Goal: Transaction & Acquisition: Download file/media

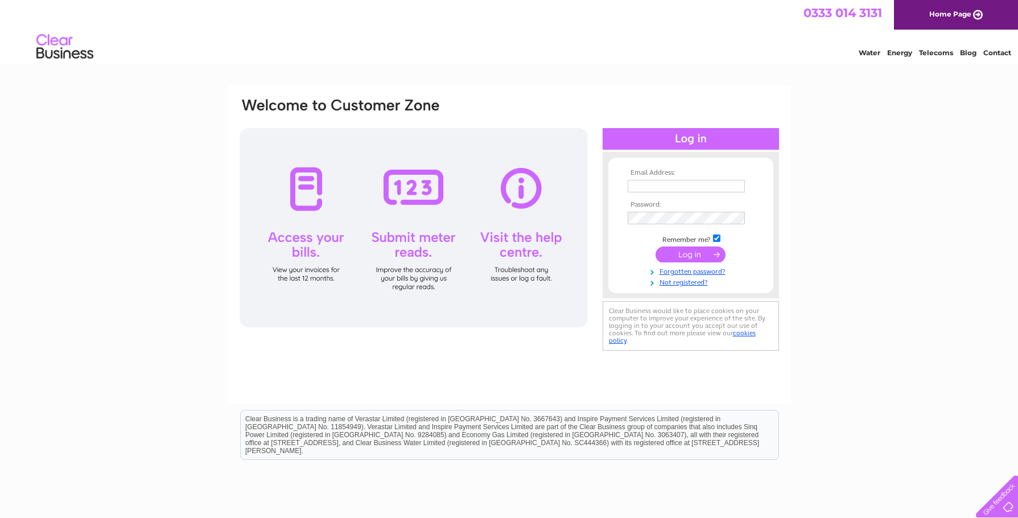
type input "accounts@pirtekedinburgh.co.uk"
click at [687, 257] on input "submit" at bounding box center [691, 254] width 70 height 16
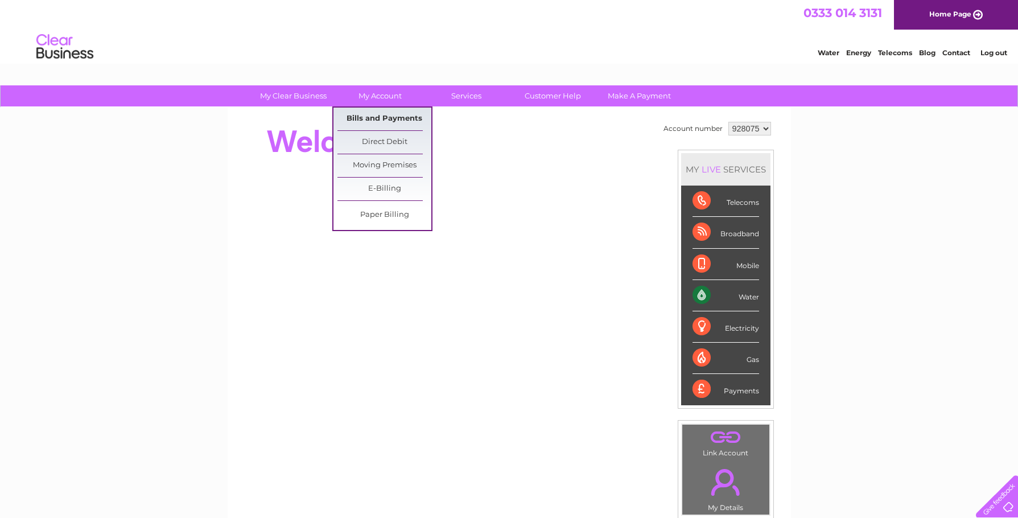
click at [367, 116] on link "Bills and Payments" at bounding box center [384, 119] width 94 height 23
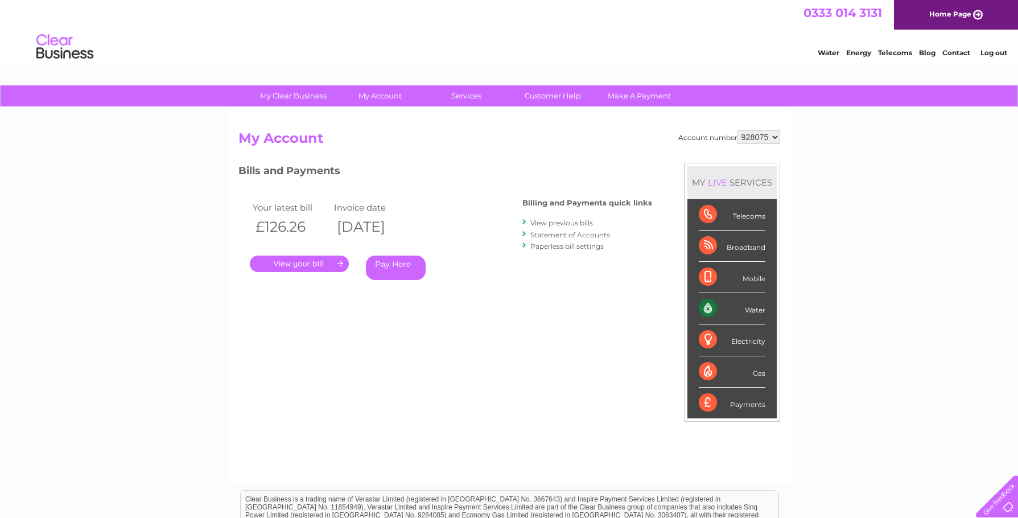
click at [765, 136] on select "928075" at bounding box center [758, 137] width 43 height 14
click at [853, 141] on div "My Clear Business Login Details My Details My Preferences Link Account My Accou…" at bounding box center [509, 382] width 1018 height 594
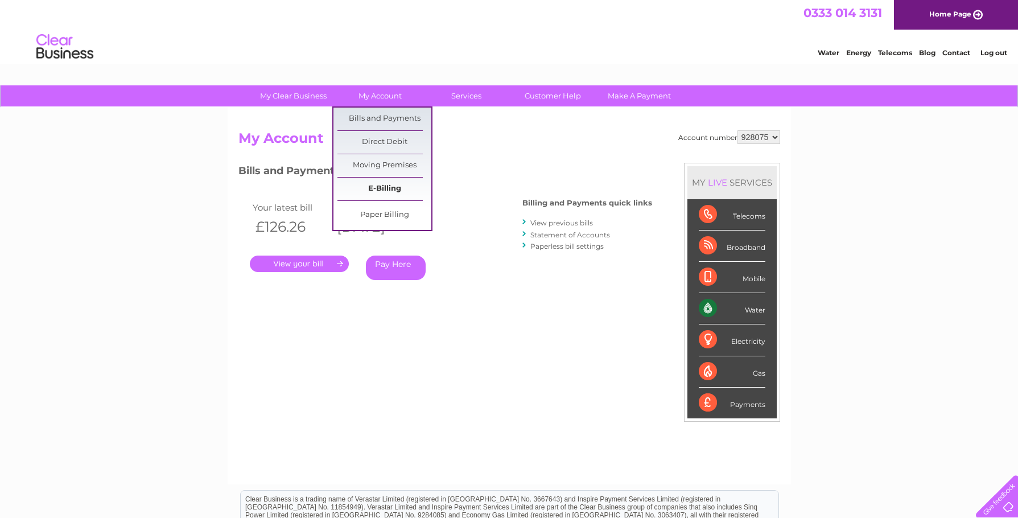
click at [366, 191] on link "E-Billing" at bounding box center [384, 189] width 94 height 23
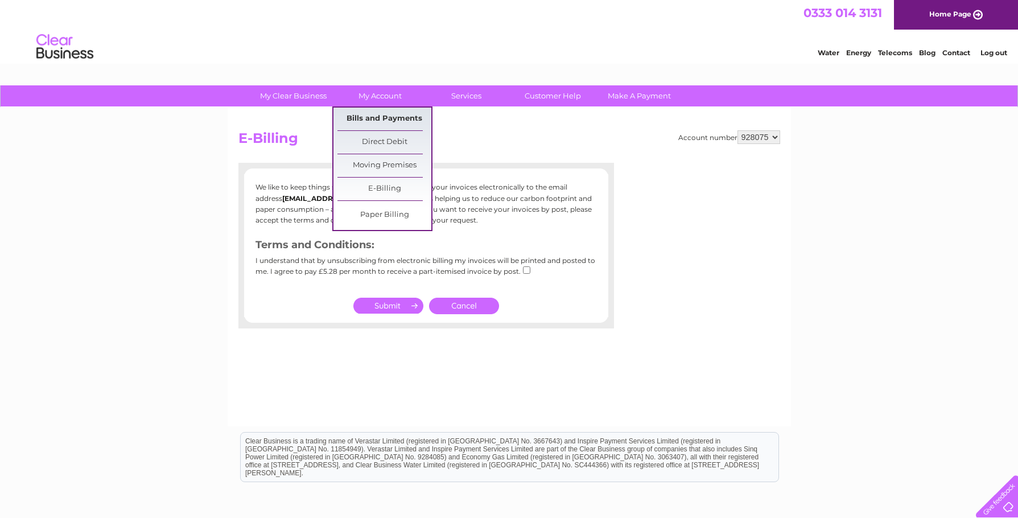
click at [378, 119] on link "Bills and Payments" at bounding box center [384, 119] width 94 height 23
click at [377, 113] on link "Bills and Payments" at bounding box center [384, 119] width 94 height 23
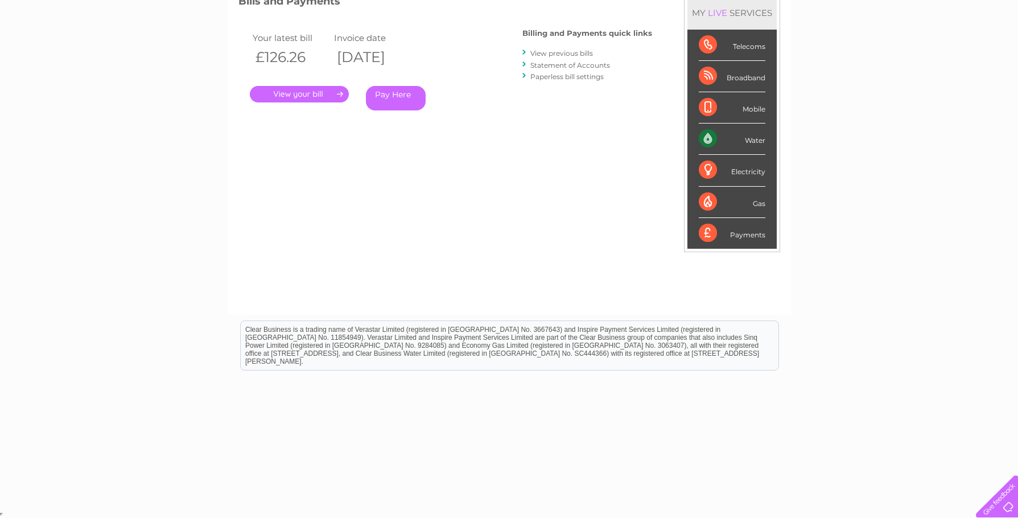
click at [549, 51] on link "View previous bills" at bounding box center [561, 53] width 63 height 9
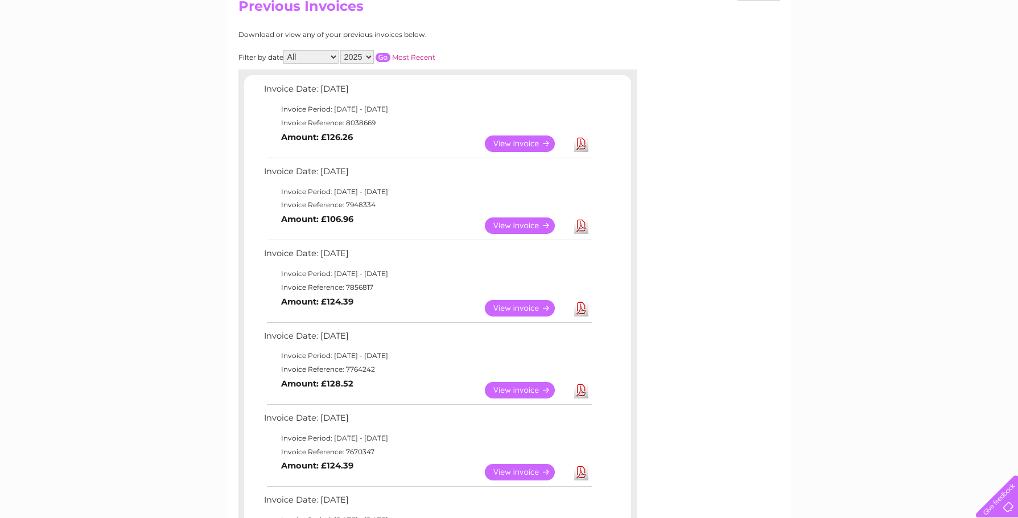
scroll to position [171, 0]
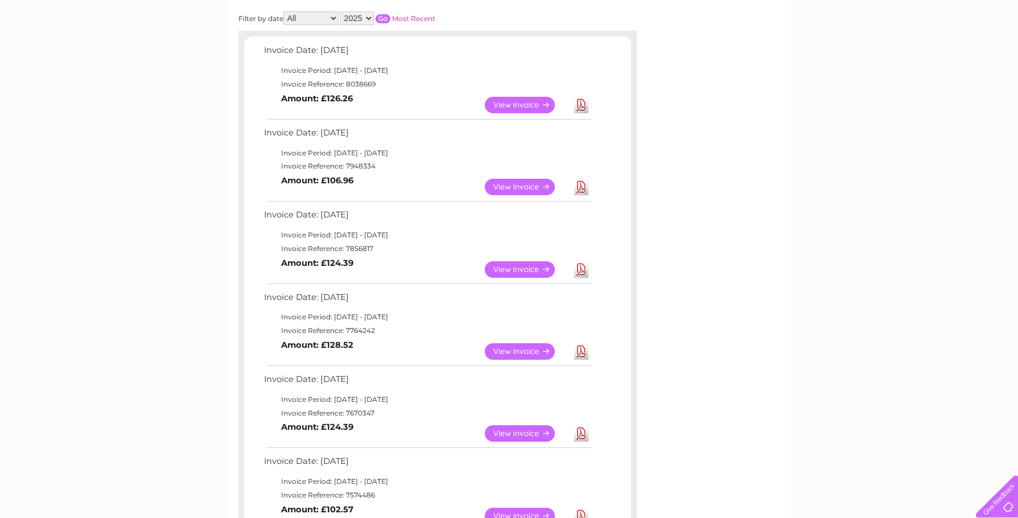
click at [504, 182] on link "View" at bounding box center [527, 187] width 84 height 17
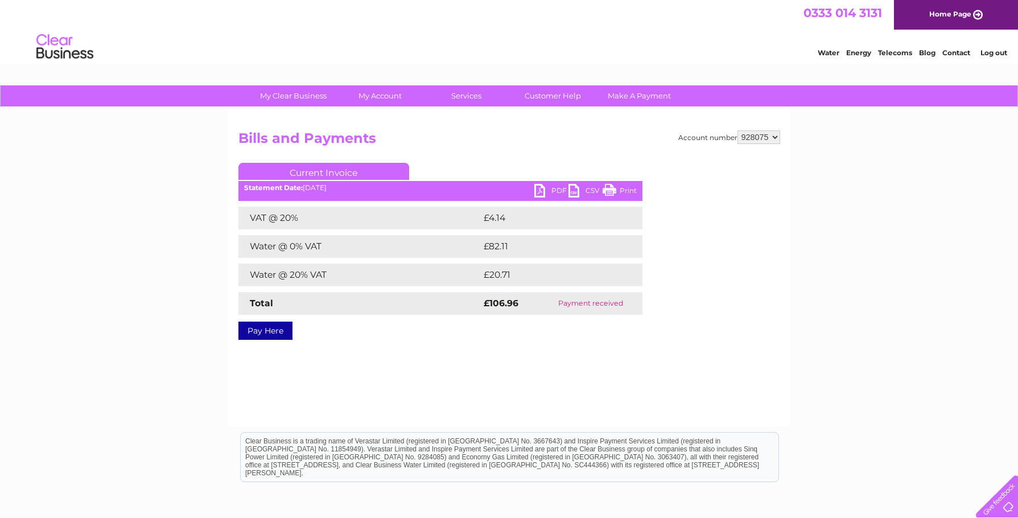
scroll to position [57, 0]
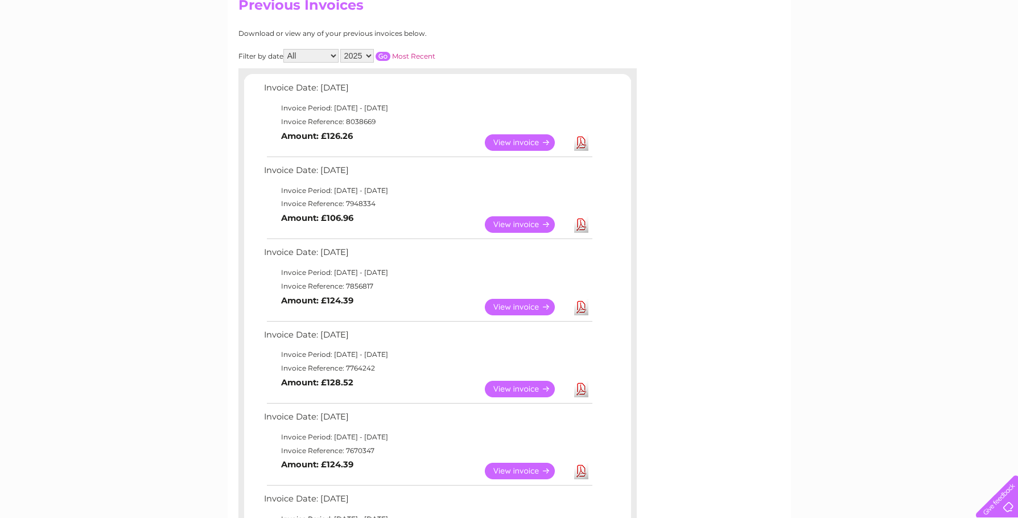
scroll to position [114, 0]
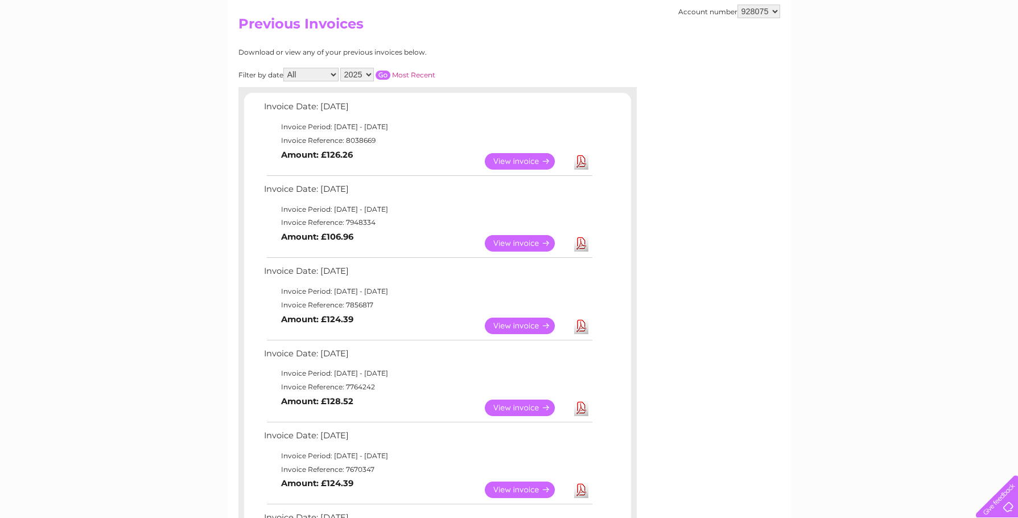
click at [591, 324] on td "Download" at bounding box center [581, 326] width 20 height 22
click at [582, 325] on link "Download" at bounding box center [581, 326] width 14 height 17
click at [574, 331] on link "Download" at bounding box center [581, 326] width 14 height 17
click at [583, 237] on link "Download" at bounding box center [581, 243] width 14 height 17
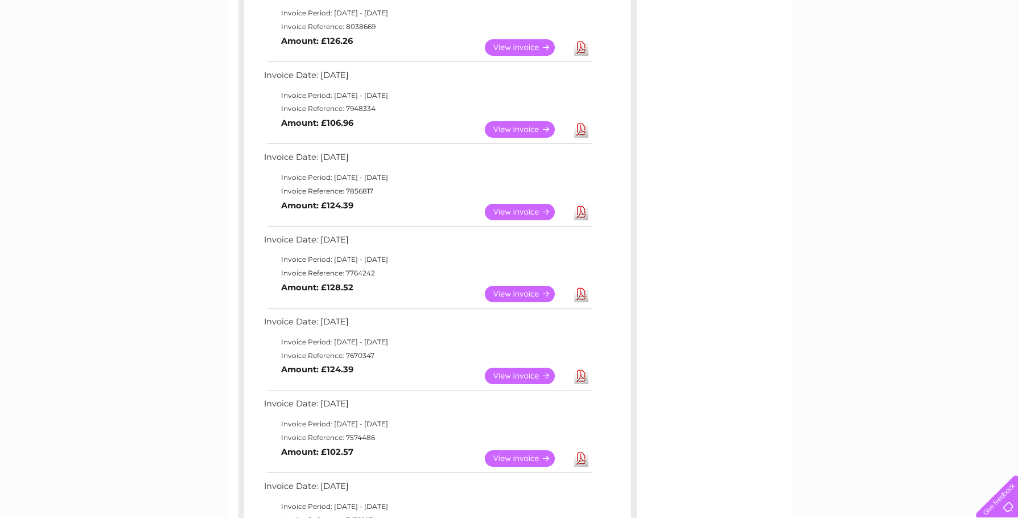
scroll to position [171, 0]
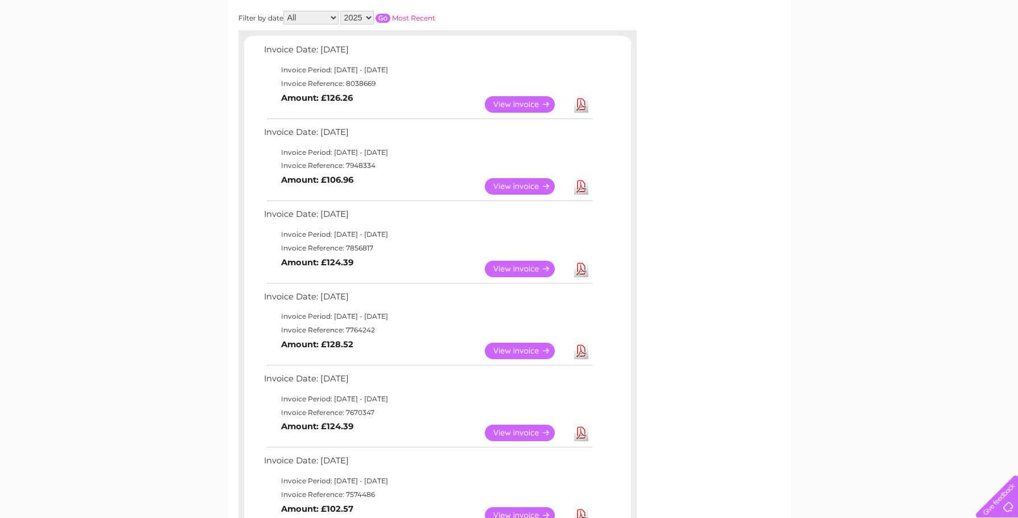
click at [527, 184] on link "View" at bounding box center [527, 186] width 84 height 17
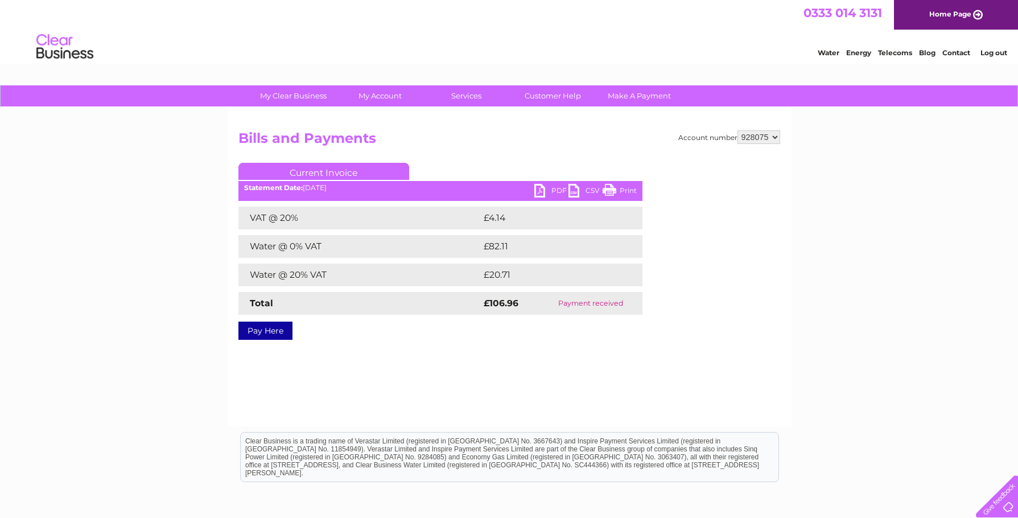
click at [539, 187] on link "PDF" at bounding box center [551, 192] width 34 height 17
